Goal: Task Accomplishment & Management: Manage account settings

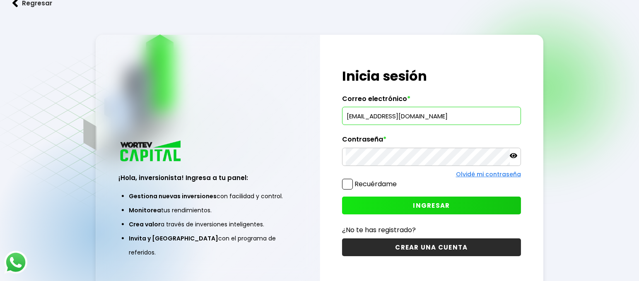
type input "[EMAIL_ADDRESS][DOMAIN_NAME]"
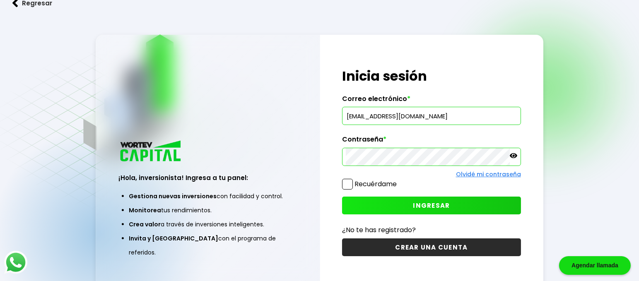
click at [421, 202] on span "INGRESAR" at bounding box center [431, 205] width 37 height 9
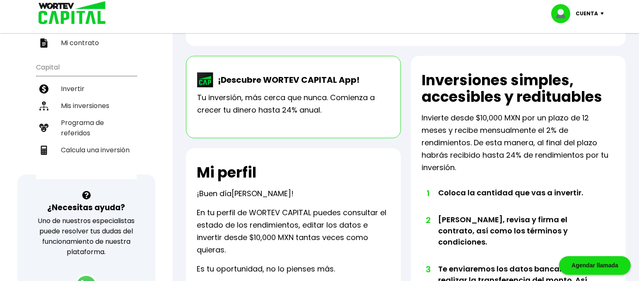
scroll to position [155, 0]
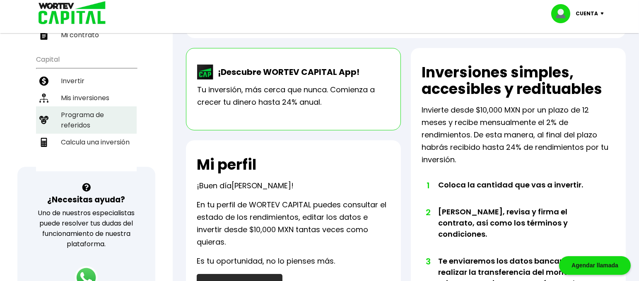
click at [85, 107] on li "Programa de referidos" at bounding box center [86, 119] width 101 height 27
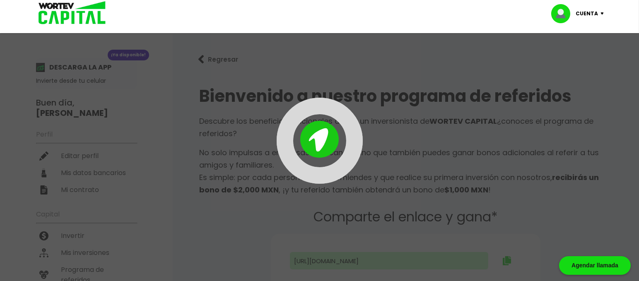
type input "[URL][DOMAIN_NAME]"
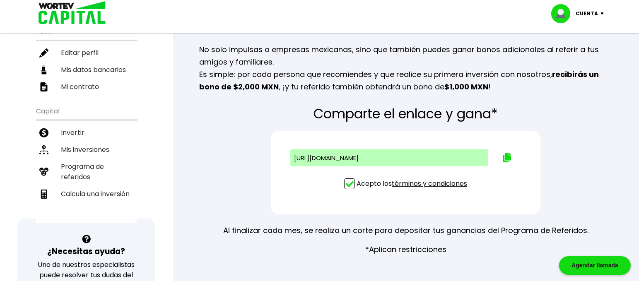
scroll to position [104, 0]
click at [505, 157] on img at bounding box center [507, 157] width 8 height 9
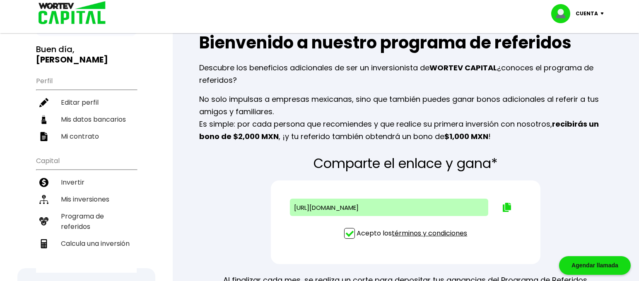
scroll to position [0, 0]
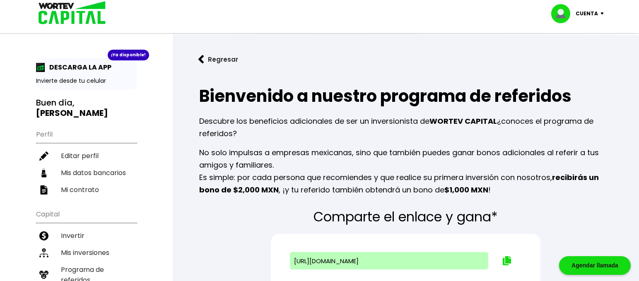
click at [596, 13] on p "Cuenta" at bounding box center [587, 13] width 22 height 12
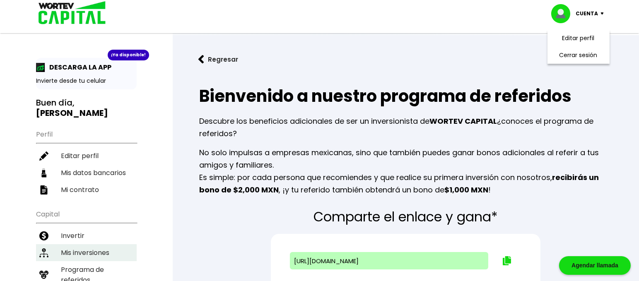
click at [66, 244] on li "Mis inversiones" at bounding box center [86, 252] width 101 height 17
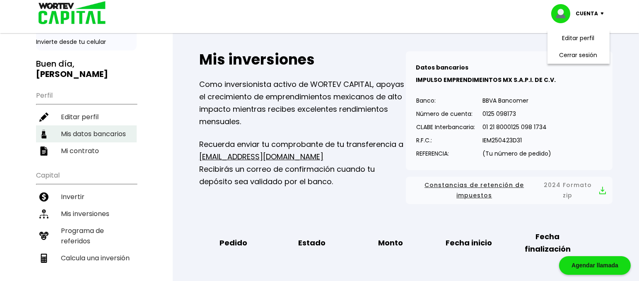
scroll to position [104, 0]
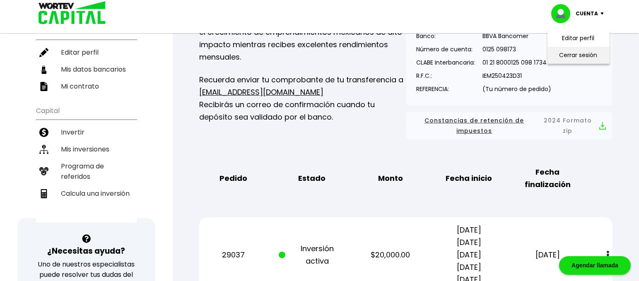
click at [589, 53] on li "Cerrar sesión" at bounding box center [579, 55] width 66 height 17
